Goal: Task Accomplishment & Management: Manage account settings

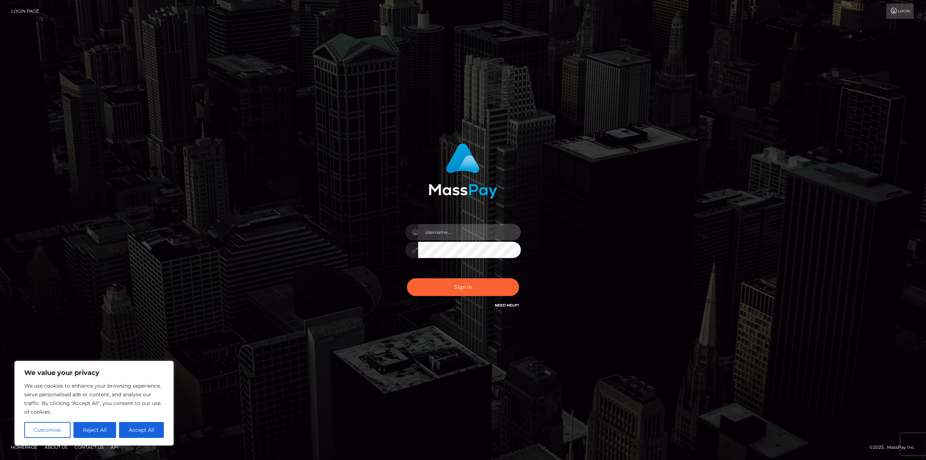
click at [441, 234] on input "text" at bounding box center [469, 232] width 103 height 16
type input "[EMAIL_ADDRESS][DOMAIN_NAME]"
click at [473, 291] on button "Sign in" at bounding box center [463, 287] width 112 height 18
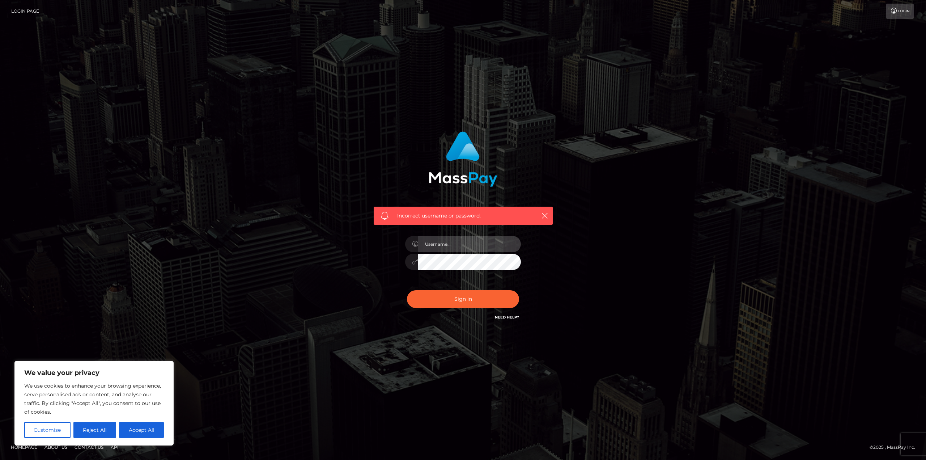
click at [465, 245] on input "text" at bounding box center [469, 244] width 103 height 16
click at [686, 272] on div "Incorrect username or password." at bounding box center [463, 230] width 926 height 316
click at [447, 241] on input "text" at bounding box center [469, 244] width 103 height 16
type input "[EMAIL_ADDRESS][DOMAIN_NAME]"
click at [409, 263] on div at bounding box center [463, 261] width 116 height 14
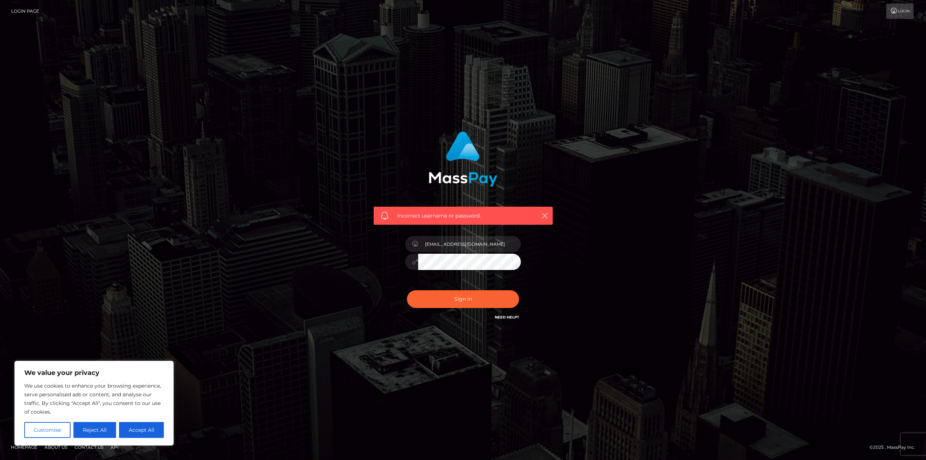
click at [407, 290] on button "Sign in" at bounding box center [463, 299] width 112 height 18
click at [465, 248] on input "text" at bounding box center [469, 244] width 103 height 16
type input "[EMAIL_ADDRESS][DOMAIN_NAME]"
click at [409, 255] on div at bounding box center [463, 261] width 116 height 14
click at [413, 263] on icon at bounding box center [415, 262] width 6 height 6
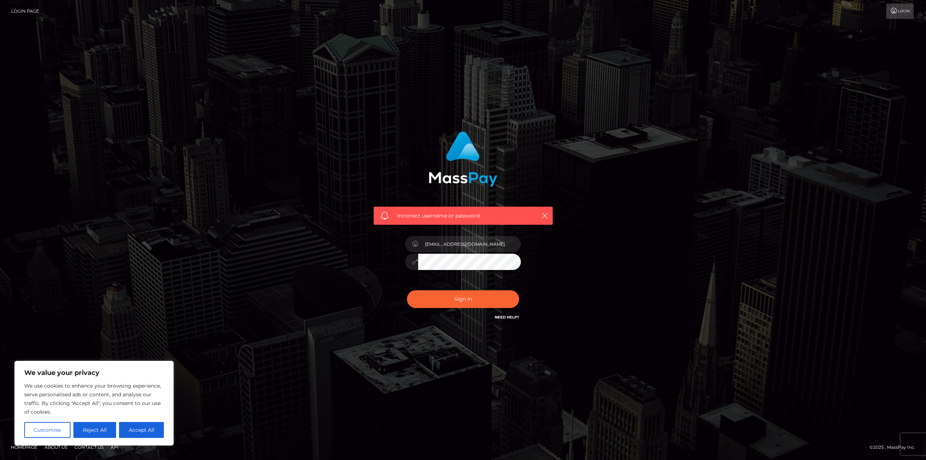
click at [412, 263] on icon at bounding box center [415, 262] width 6 height 6
click at [414, 262] on icon at bounding box center [415, 262] width 6 height 6
click at [482, 297] on button "Sign in" at bounding box center [463, 299] width 112 height 18
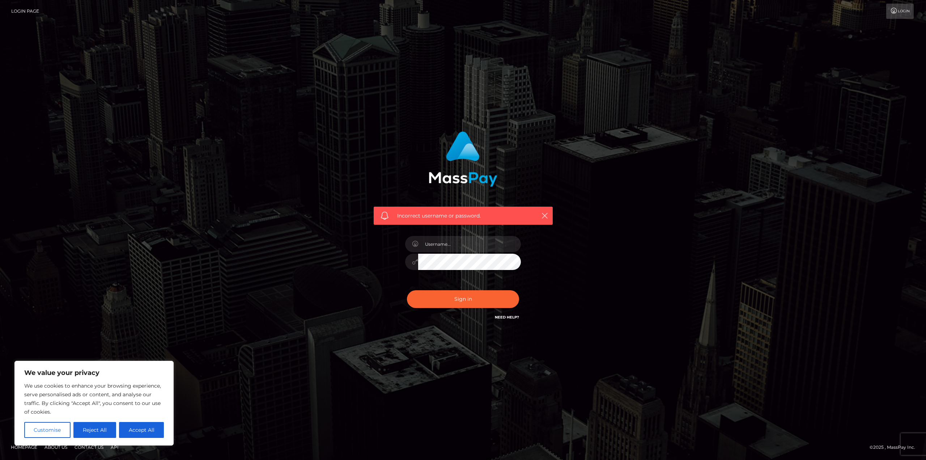
click at [591, 131] on div "Incorrect username or password." at bounding box center [463, 230] width 412 height 208
drag, startPoint x: 618, startPoint y: 127, endPoint x: 586, endPoint y: 88, distance: 50.8
click at [586, 88] on div "Incorrect username or password." at bounding box center [463, 230] width 926 height 316
click at [447, 247] on input "text" at bounding box center [469, 244] width 103 height 16
type input "[EMAIL_ADDRESS][DOMAIN_NAME]"
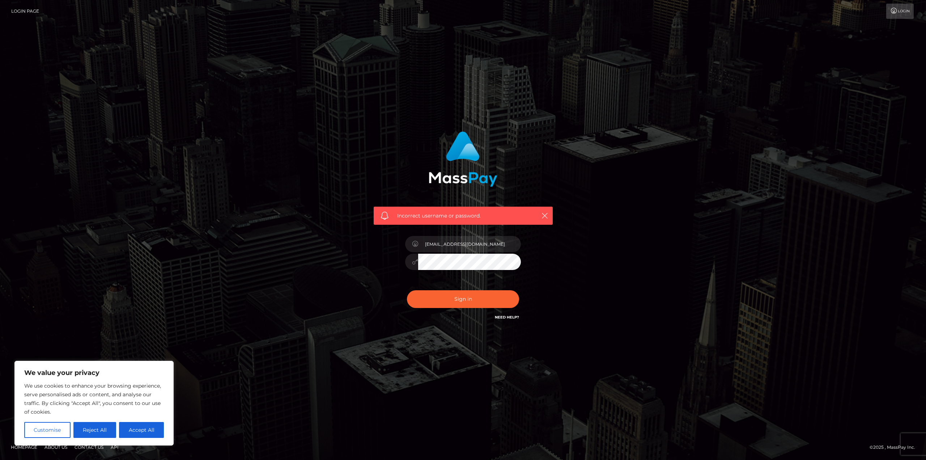
click at [406, 260] on div at bounding box center [463, 261] width 116 height 14
click at [750, 390] on div "Incorrect username or password. [EMAIL_ADDRESS][DOMAIN_NAME]" at bounding box center [463, 230] width 926 height 460
click at [482, 299] on button "Sign in" at bounding box center [463, 299] width 112 height 18
click at [438, 241] on input "text" at bounding box center [469, 244] width 103 height 16
type input "[EMAIL_ADDRESS][DOMAIN_NAME]"
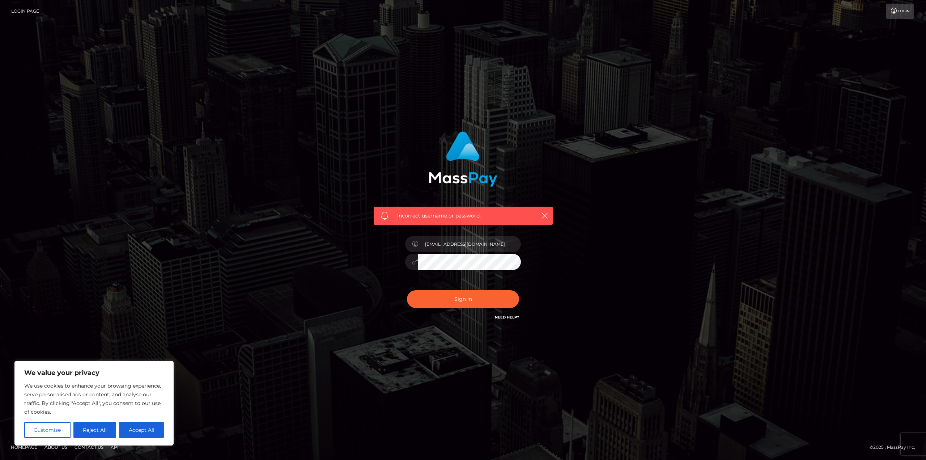
click at [407, 290] on button "Sign in" at bounding box center [463, 299] width 112 height 18
drag, startPoint x: 0, startPoint y: 0, endPoint x: 501, endPoint y: 243, distance: 556.5
click at [501, 243] on input "text" at bounding box center [469, 244] width 103 height 16
type input "[EMAIL_ADDRESS][DOMAIN_NAME]"
click at [374, 282] on div "Incorrect username or password. [EMAIL_ADDRESS][DOMAIN_NAME]" at bounding box center [463, 226] width 190 height 201
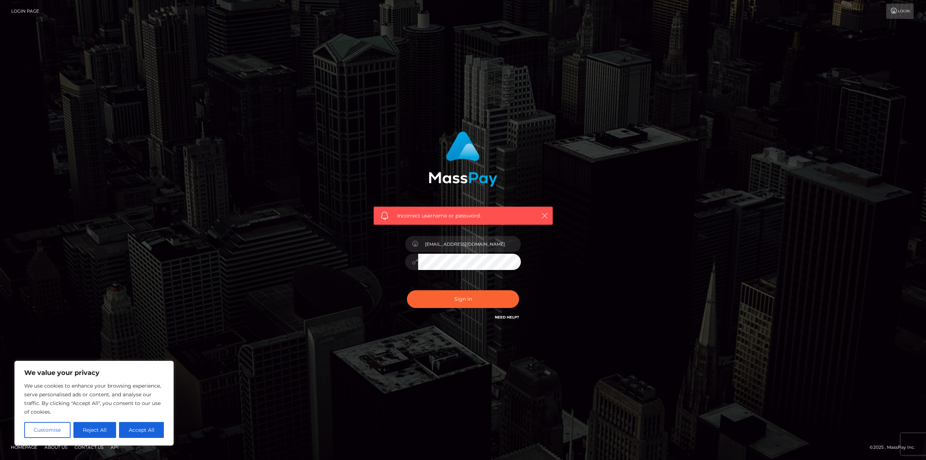
click at [689, 194] on div "Incorrect username or password. [EMAIL_ADDRESS][DOMAIN_NAME]" at bounding box center [463, 230] width 926 height 316
click at [349, 246] on div "Incorrect username or password. [EMAIL_ADDRESS][DOMAIN_NAME]" at bounding box center [463, 230] width 412 height 208
click at [610, 241] on div "Incorrect username or password. [EMAIL_ADDRESS][DOMAIN_NAME]" at bounding box center [463, 230] width 412 height 208
click at [659, 82] on div "Incorrect username or password. [EMAIL_ADDRESS][DOMAIN_NAME]" at bounding box center [463, 230] width 926 height 316
